Goal: Task Accomplishment & Management: Complete application form

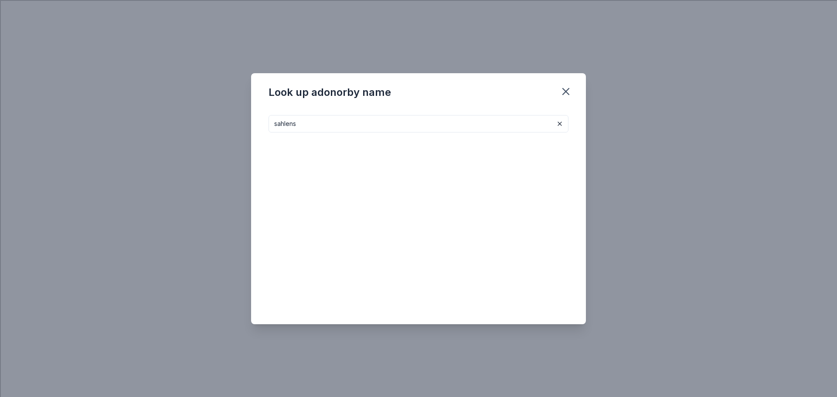
type input "sahlens"
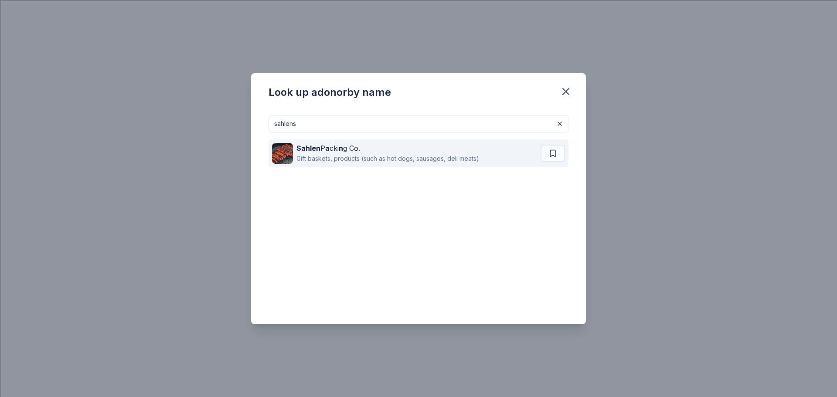
click at [388, 162] on div "Gift baskets, products (such as hot dogs, sausages, deli meats)" at bounding box center [388, 158] width 183 height 10
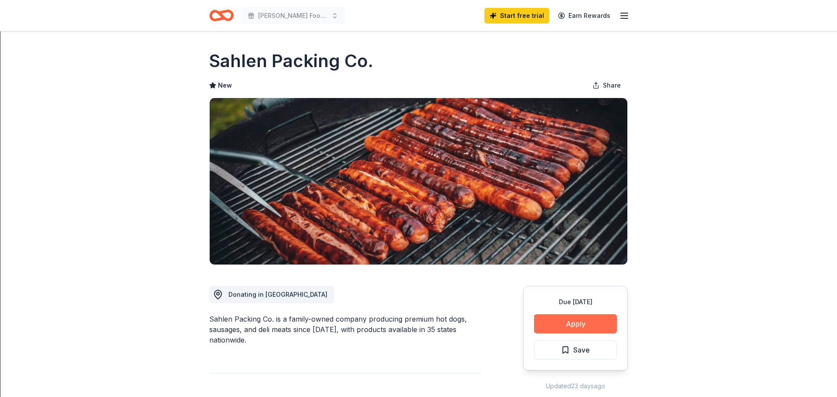
click at [570, 324] on button "Apply" at bounding box center [575, 323] width 83 height 19
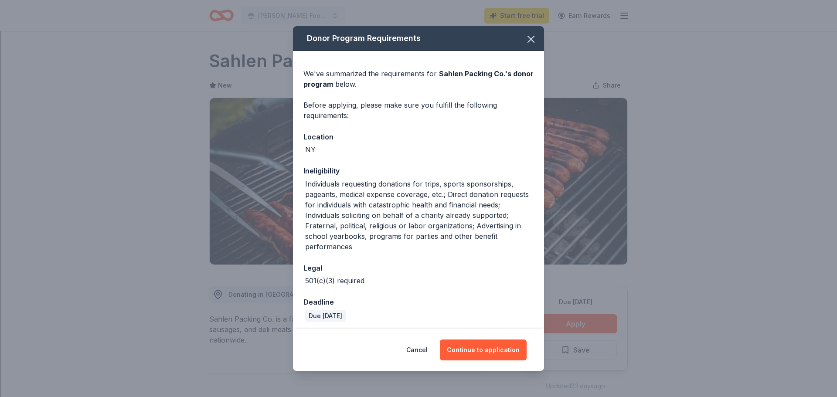
click at [477, 338] on div "Cancel Continue to application" at bounding box center [418, 350] width 251 height 42
click at [479, 354] on button "Continue to application" at bounding box center [483, 350] width 87 height 21
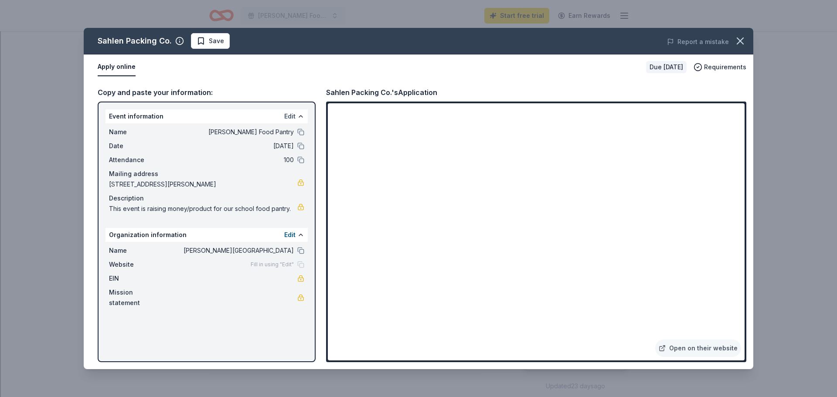
click at [293, 116] on button "Edit" at bounding box center [289, 116] width 11 height 10
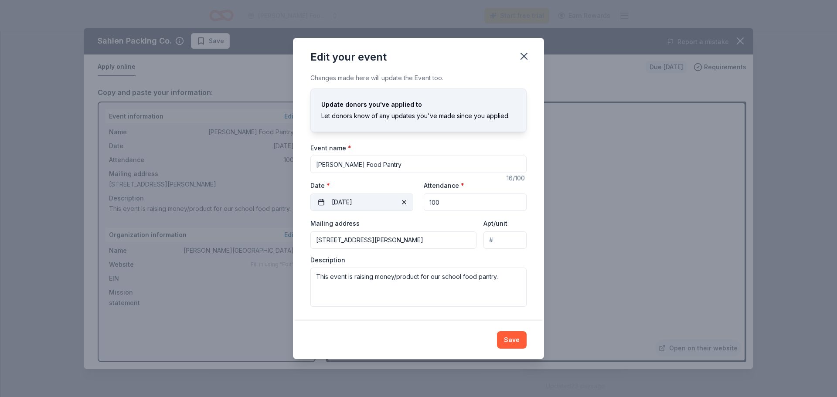
click at [342, 205] on button "11/10/2025" at bounding box center [361, 202] width 103 height 17
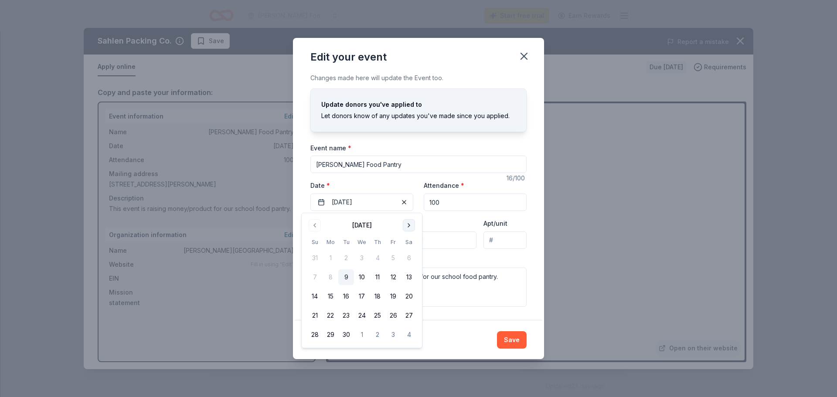
click at [410, 226] on button "Go to next month" at bounding box center [409, 225] width 12 height 12
click at [331, 312] on button "20" at bounding box center [331, 316] width 16 height 16
click at [512, 341] on button "Save" at bounding box center [512, 339] width 30 height 17
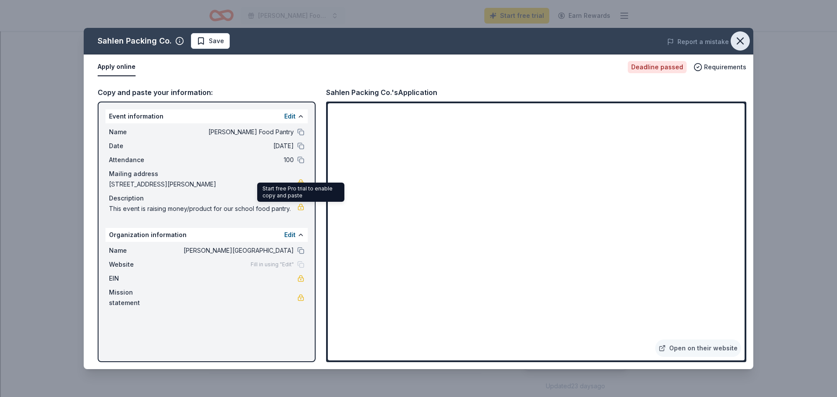
click at [741, 43] on icon "button" at bounding box center [740, 41] width 12 height 12
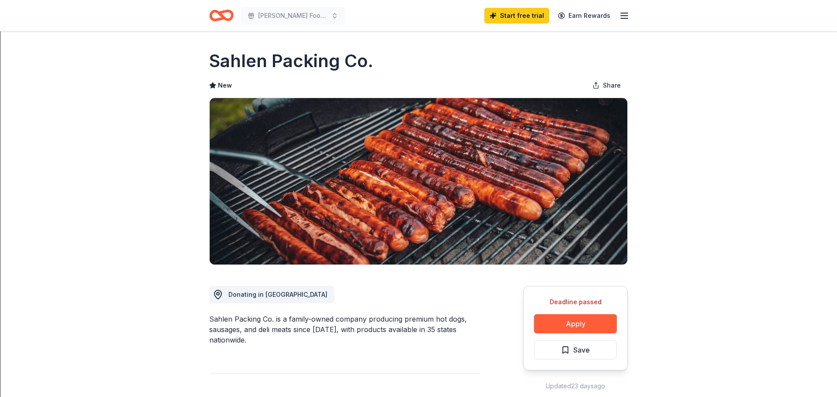
click at [214, 16] on icon "Home" at bounding box center [221, 15] width 24 height 20
